Goal: Find specific page/section: Find specific page/section

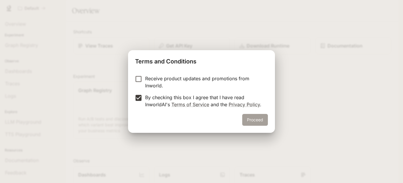
click at [247, 123] on button "Proceed" at bounding box center [255, 120] width 26 height 12
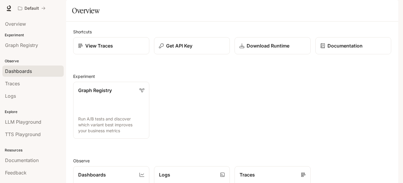
click at [22, 71] on span "Dashboards" at bounding box center [18, 71] width 27 height 7
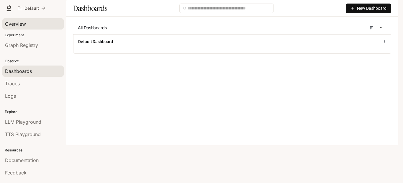
click at [15, 24] on span "Overview" at bounding box center [15, 23] width 21 height 7
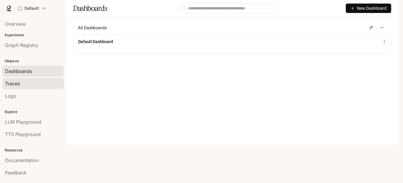
click at [11, 83] on span "Traces" at bounding box center [12, 83] width 15 height 7
